Goal: Information Seeking & Learning: Learn about a topic

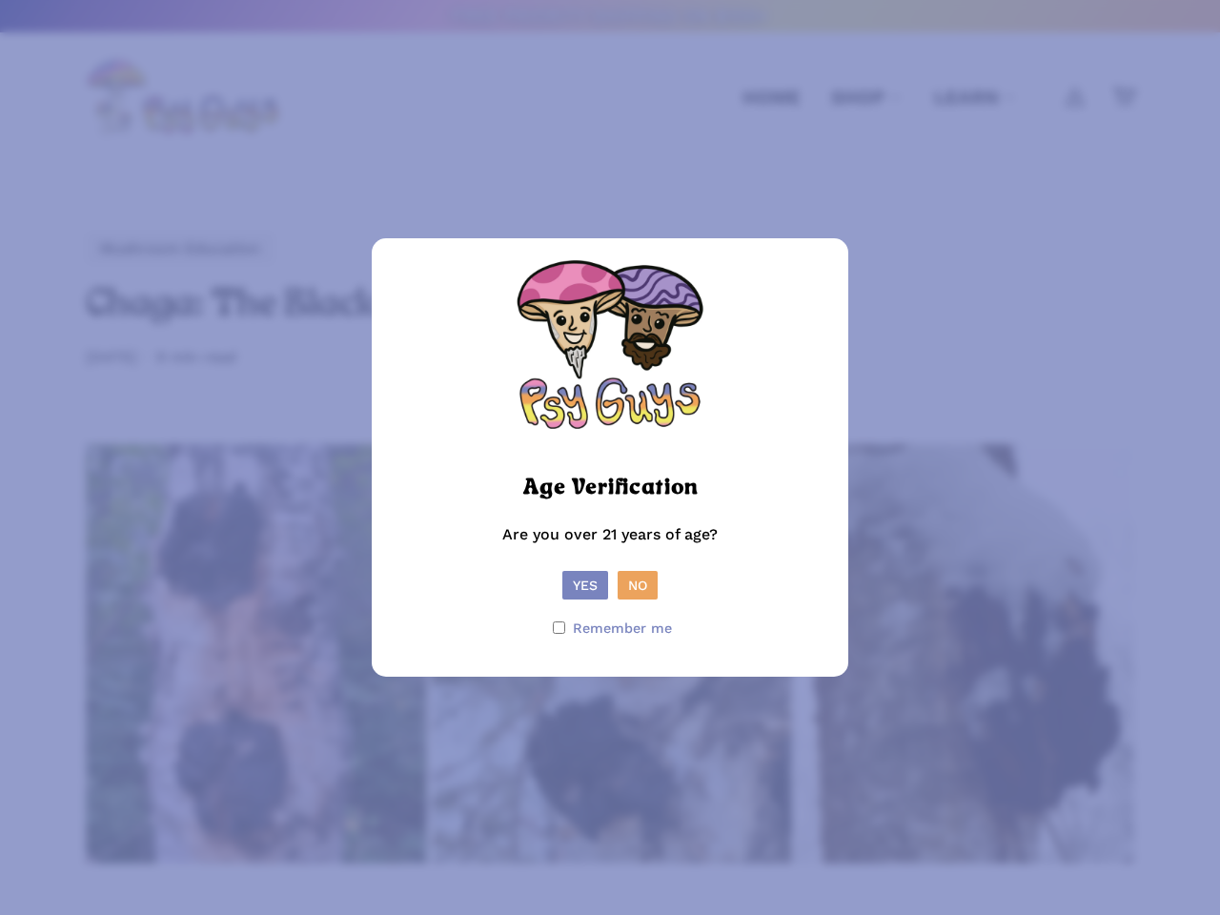
click at [610, 457] on picture at bounding box center [610, 458] width 191 height 18
click at [585, 585] on button "Yes" at bounding box center [585, 585] width 46 height 29
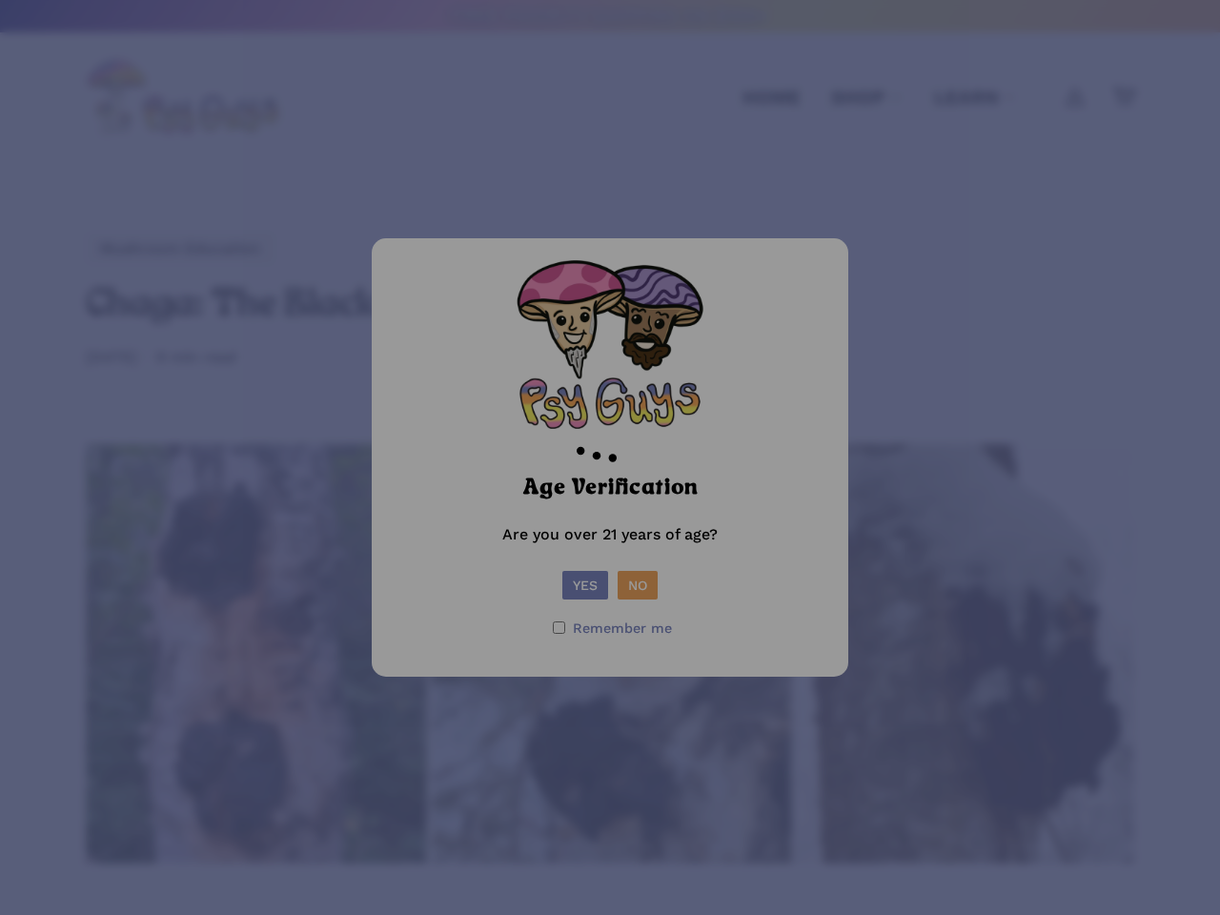
click at [638, 585] on form "Age Verification Are you over 21 years of age? Yes No Remember me" at bounding box center [610, 457] width 438 height 400
